Goal: Task Accomplishment & Management: Complete application form

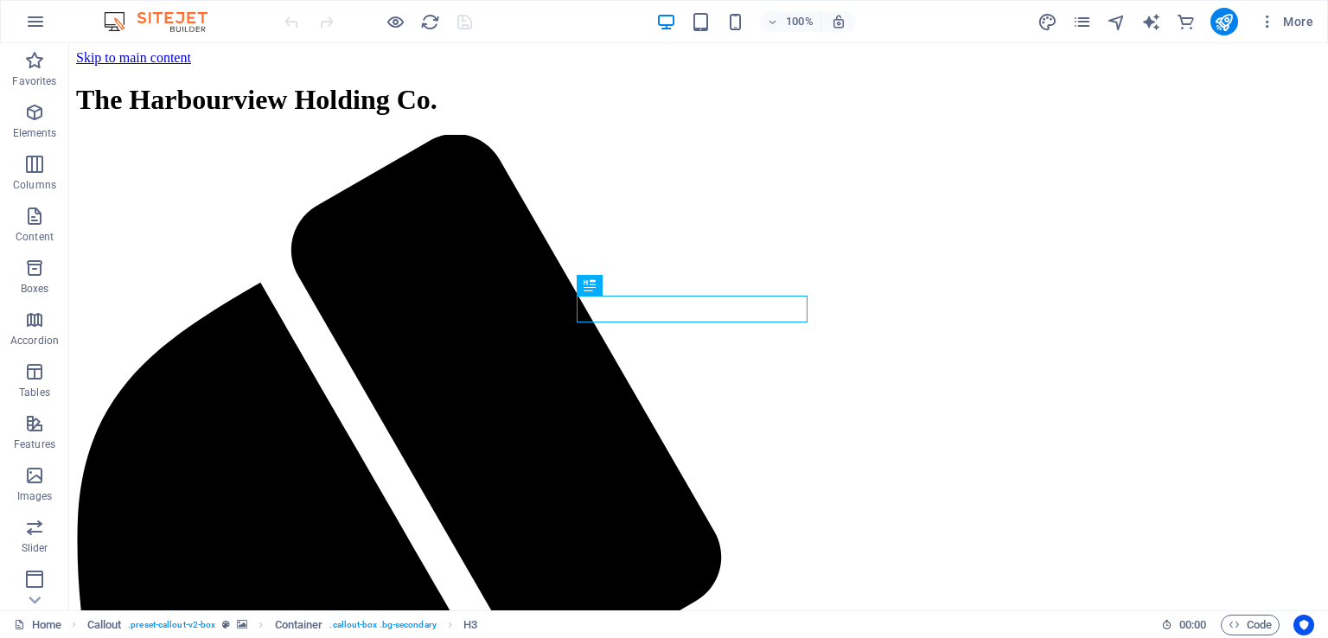
scroll to position [495, 0]
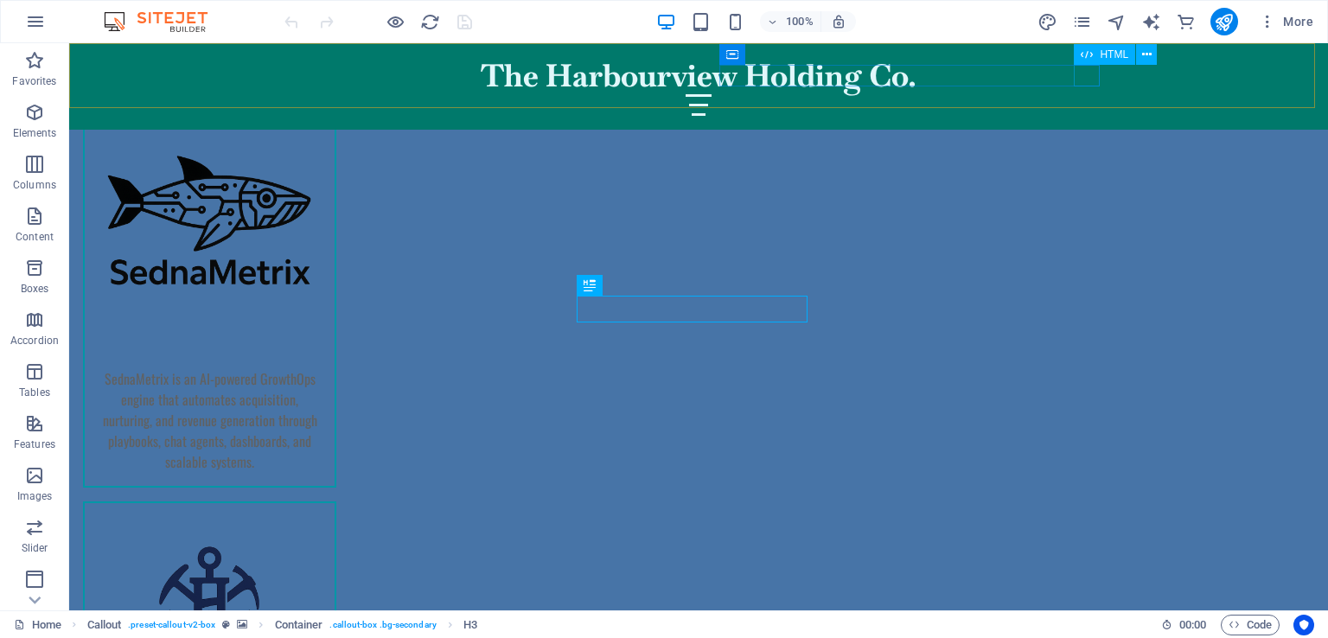
click at [1090, 94] on div "Menu" at bounding box center [699, 105] width 816 height 22
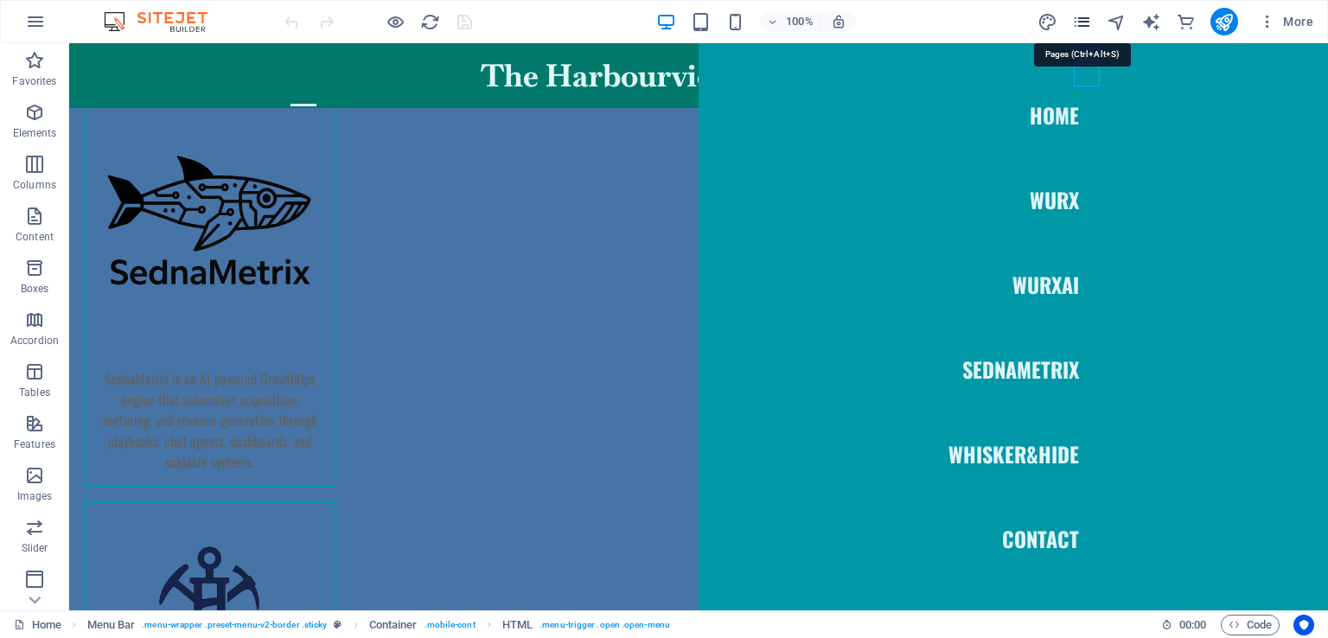
click at [1090, 19] on icon "pages" at bounding box center [1082, 22] width 20 height 20
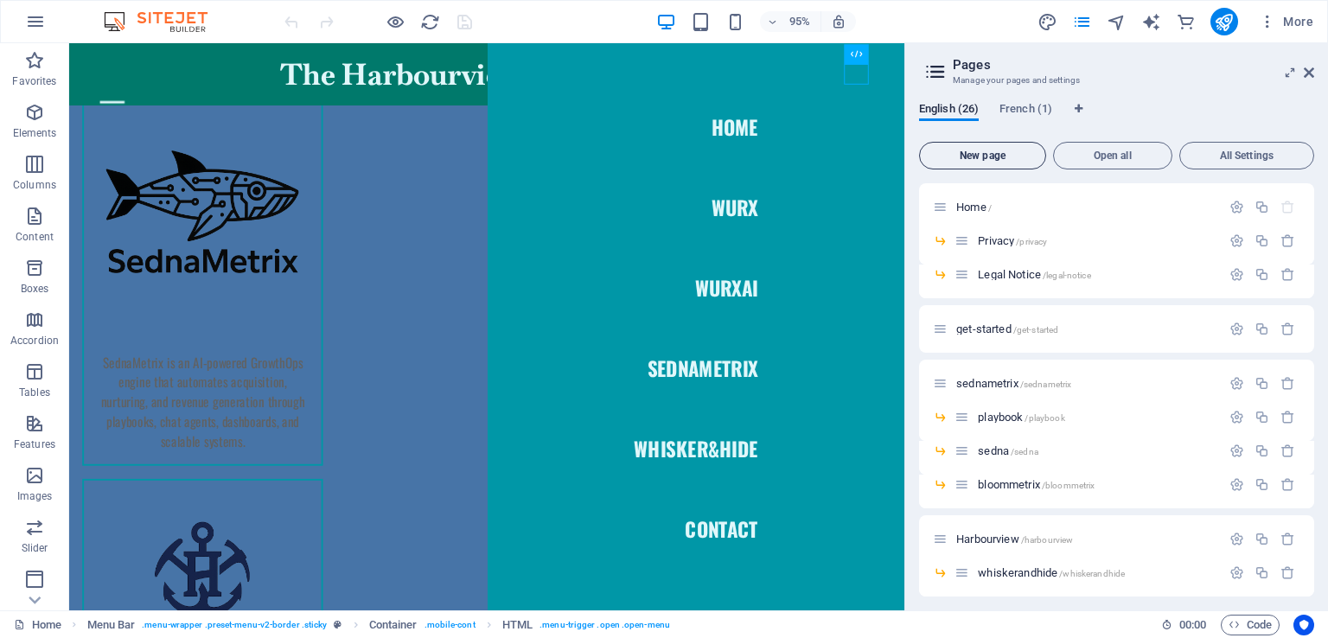
drag, startPoint x: 1013, startPoint y: 153, endPoint x: 783, endPoint y: 206, distance: 236.0
click at [1013, 153] on span "New page" at bounding box center [983, 155] width 112 height 10
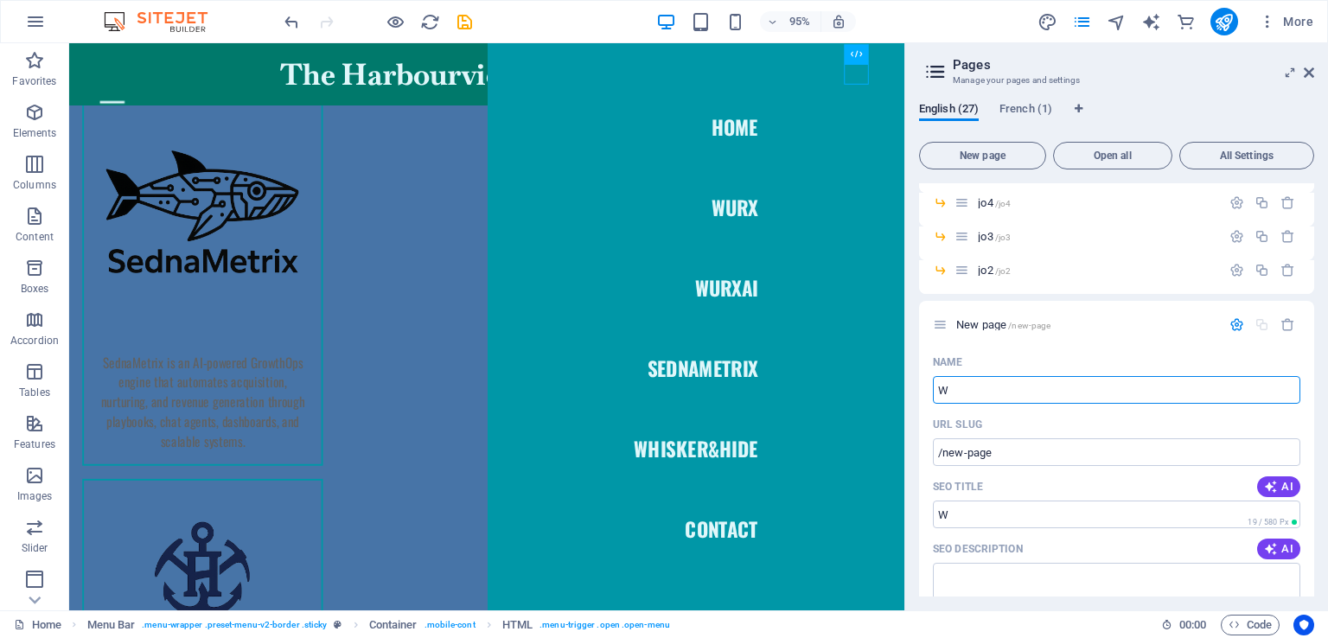
type input "W"
type input "/w"
type input "/"
type input "tylercampbel"
type input "/tylercam"
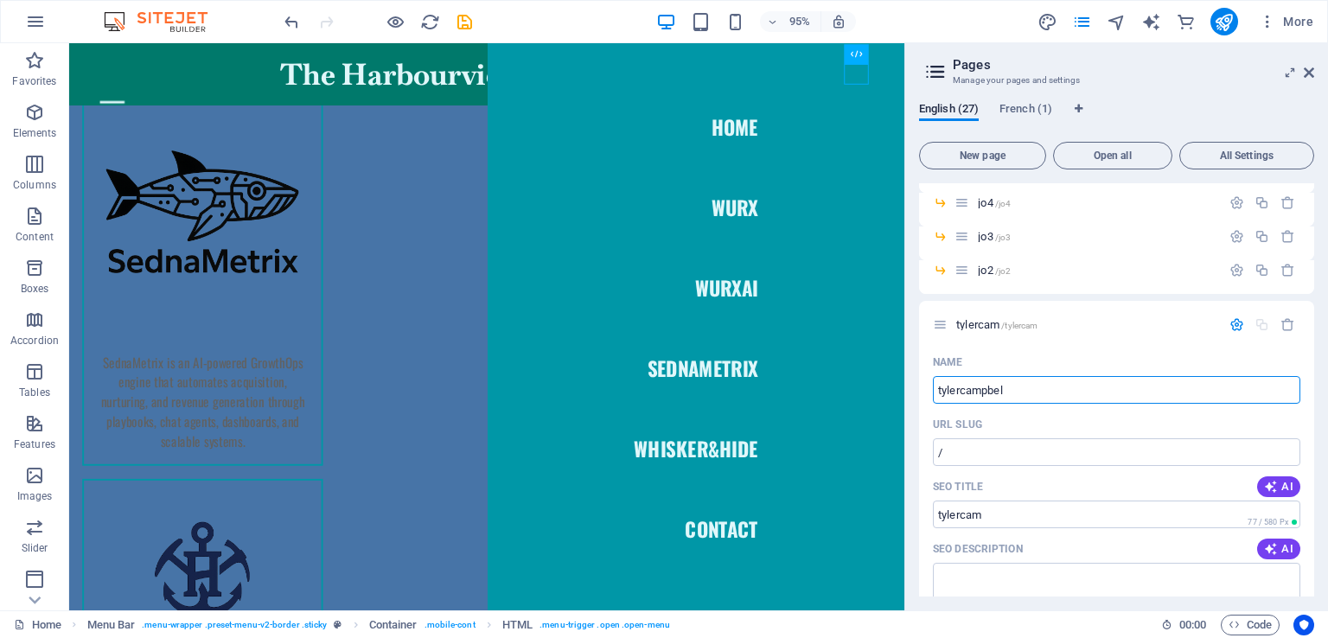
type input "tylercam"
type input "tylercampbell"
type input "/tylercampbell"
type input "tylercampbell"
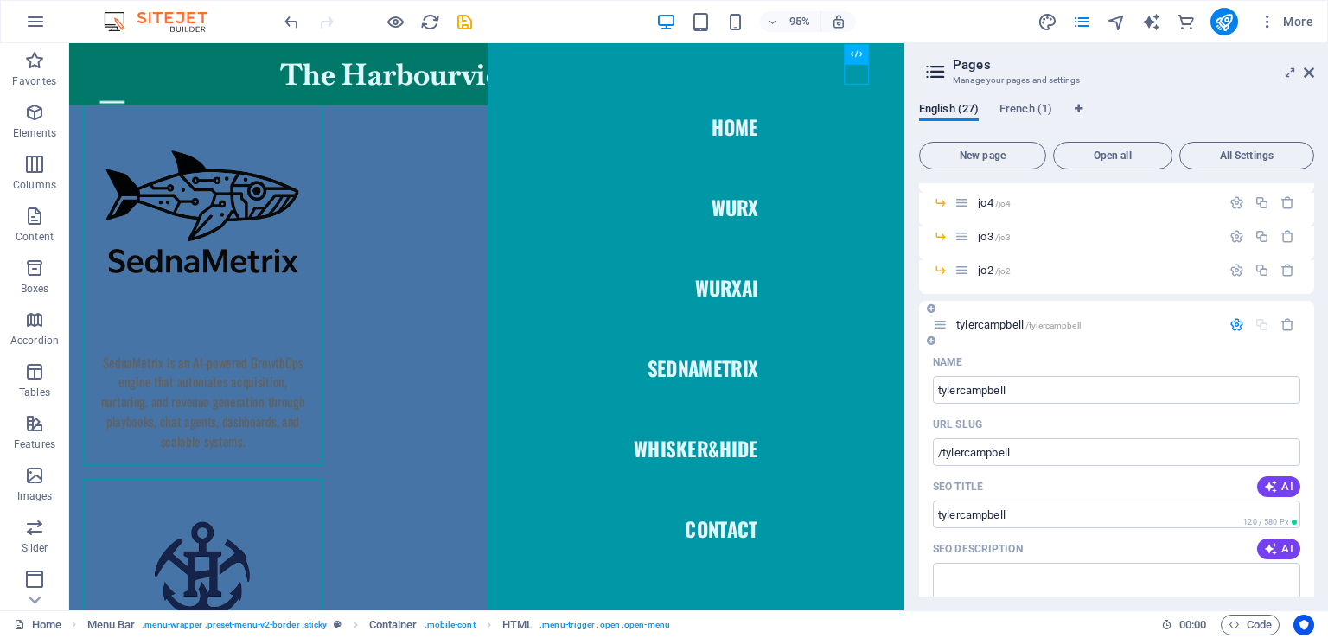
click at [1207, 358] on div "Name" at bounding box center [1117, 362] width 368 height 28
click at [462, 25] on icon "save" at bounding box center [465, 22] width 20 height 20
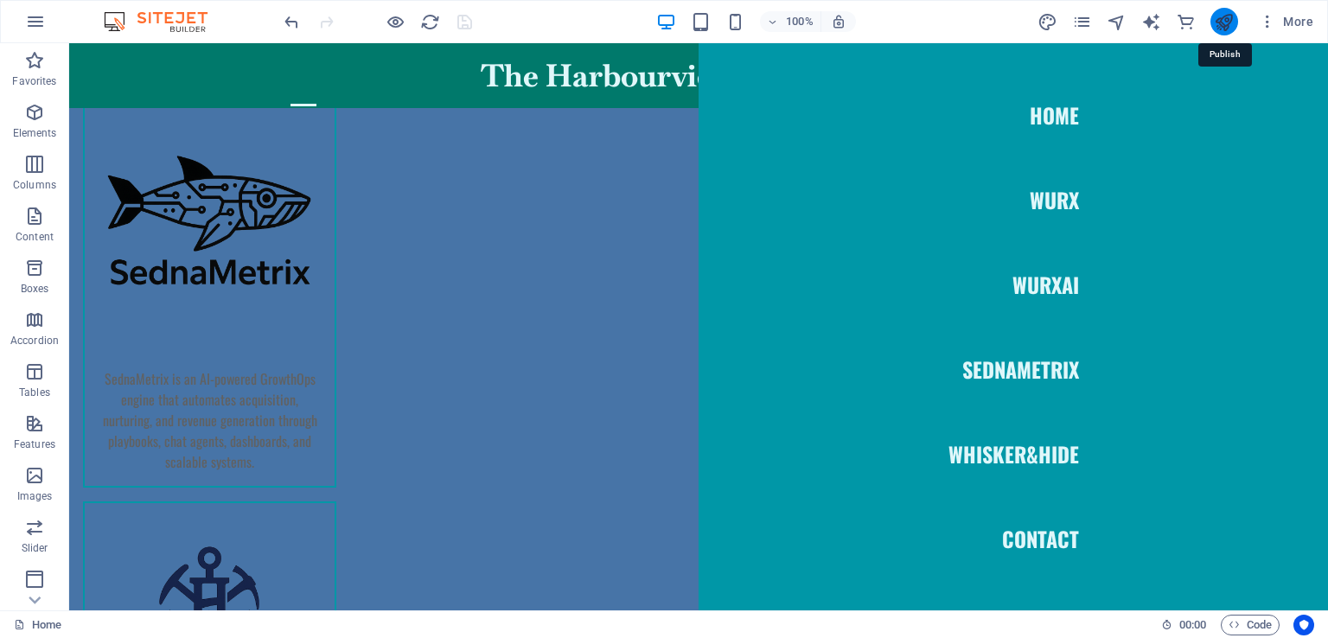
click at [1226, 19] on icon "publish" at bounding box center [1224, 22] width 20 height 20
